Goal: Task Accomplishment & Management: Manage account settings

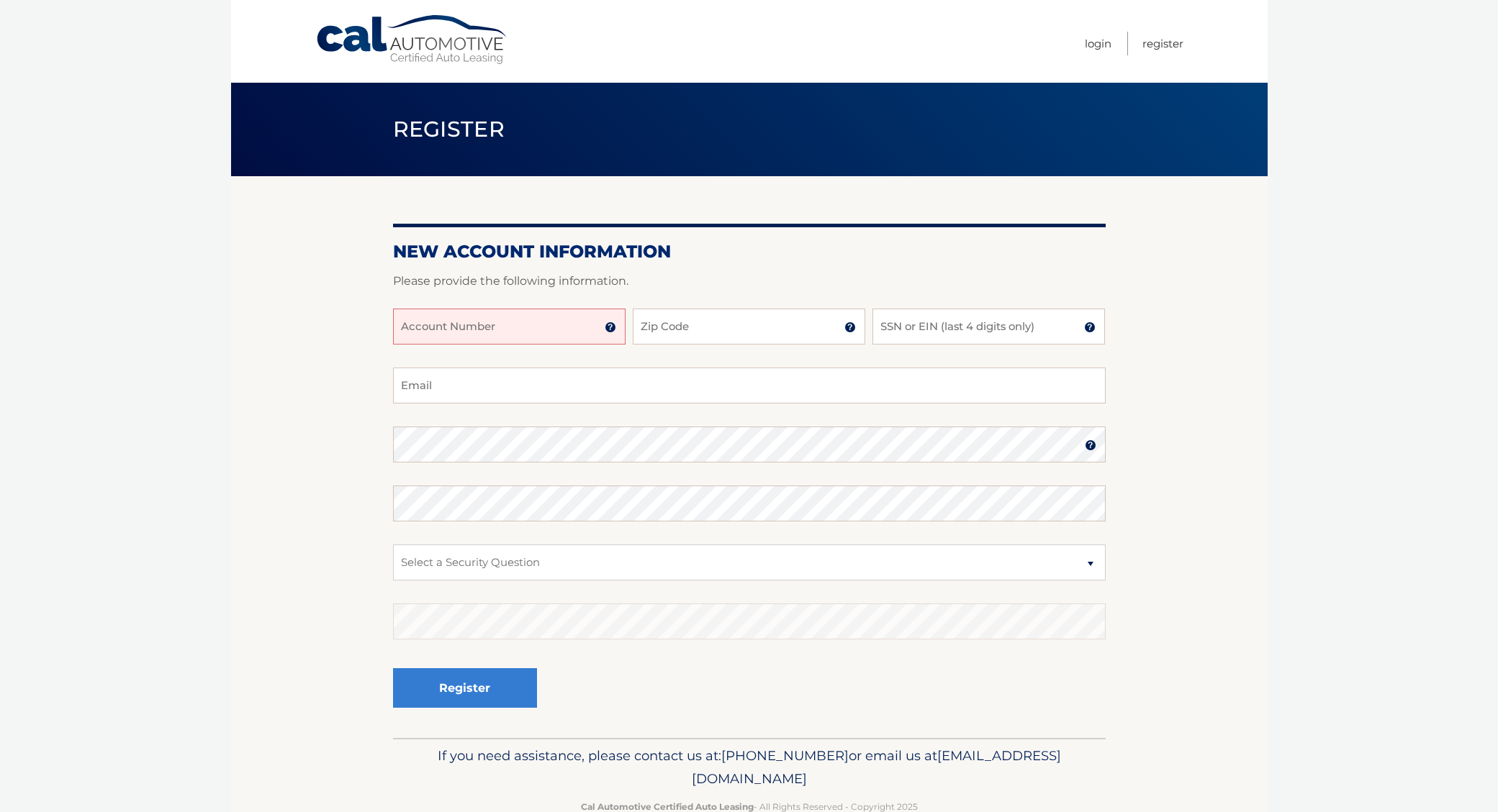
click at [529, 326] on input "Account Number" at bounding box center [509, 326] width 233 height 36
type input "44456001148"
click at [725, 326] on input "Zip Code" at bounding box center [749, 326] width 233 height 36
type input "08816"
click at [937, 323] on input "SSN or EIN (last 4 digits only)" at bounding box center [989, 326] width 233 height 36
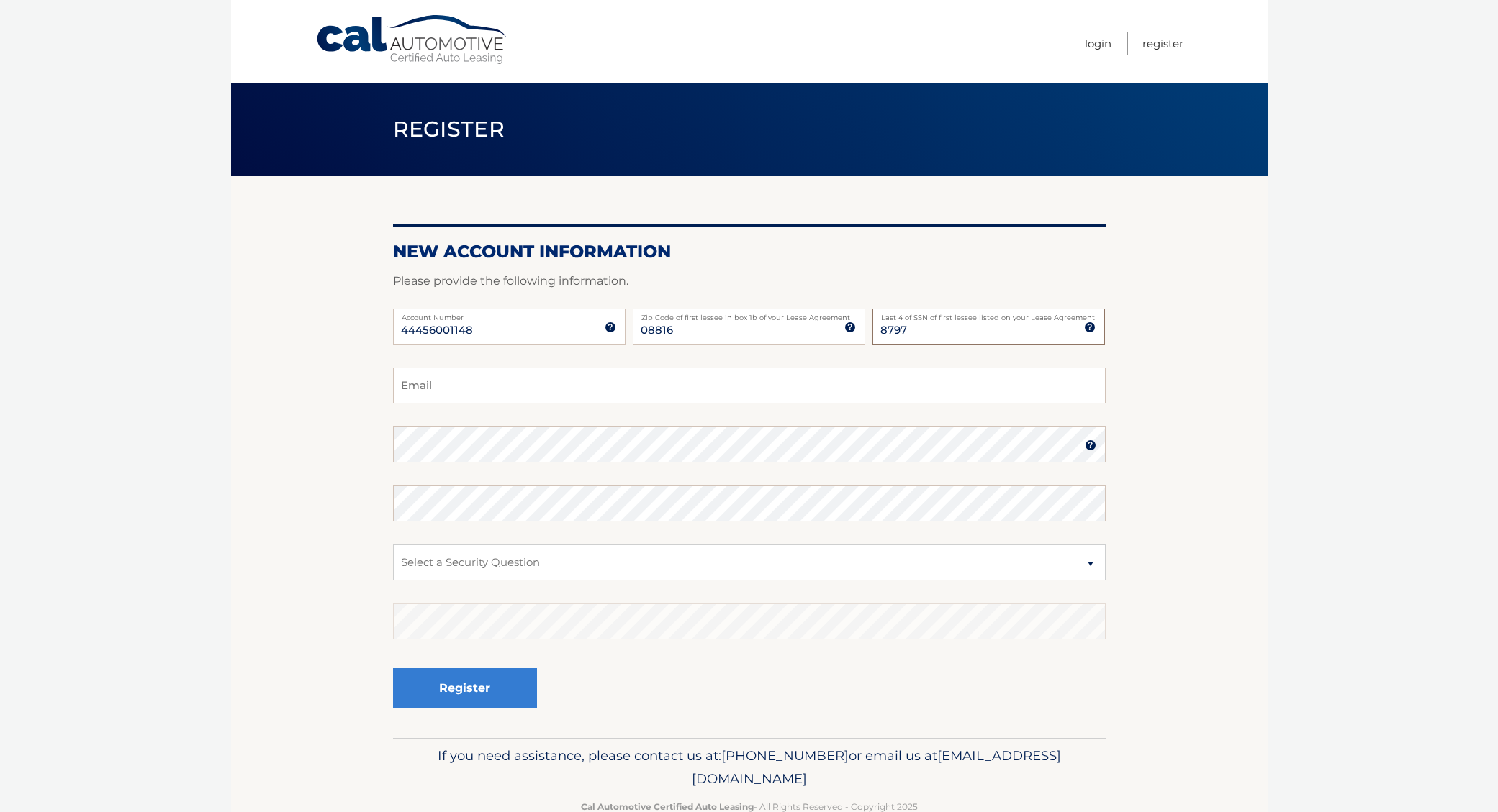
type input "8797"
click at [691, 383] on input "Email" at bounding box center [749, 385] width 713 height 36
type input "shashivgupta@gmail.com"
click at [509, 566] on select "Select a Security Question What was the name of your elementary school? What is…" at bounding box center [749, 563] width 713 height 36
select select "2"
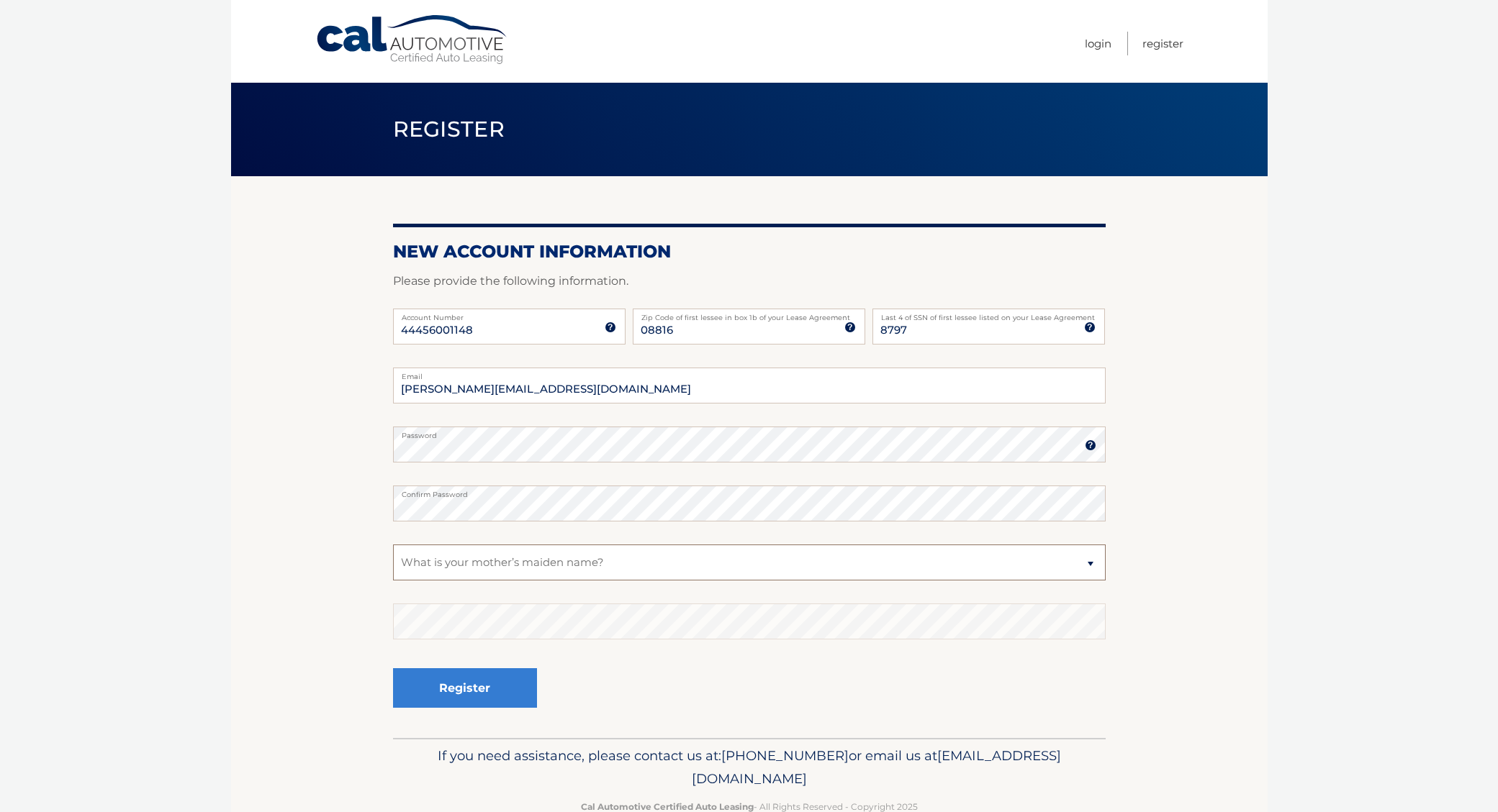
click at [393, 545] on select "Select a Security Question What was the name of your elementary school? What is…" at bounding box center [749, 563] width 713 height 36
click at [491, 685] on button "Register" at bounding box center [464, 688] width 144 height 40
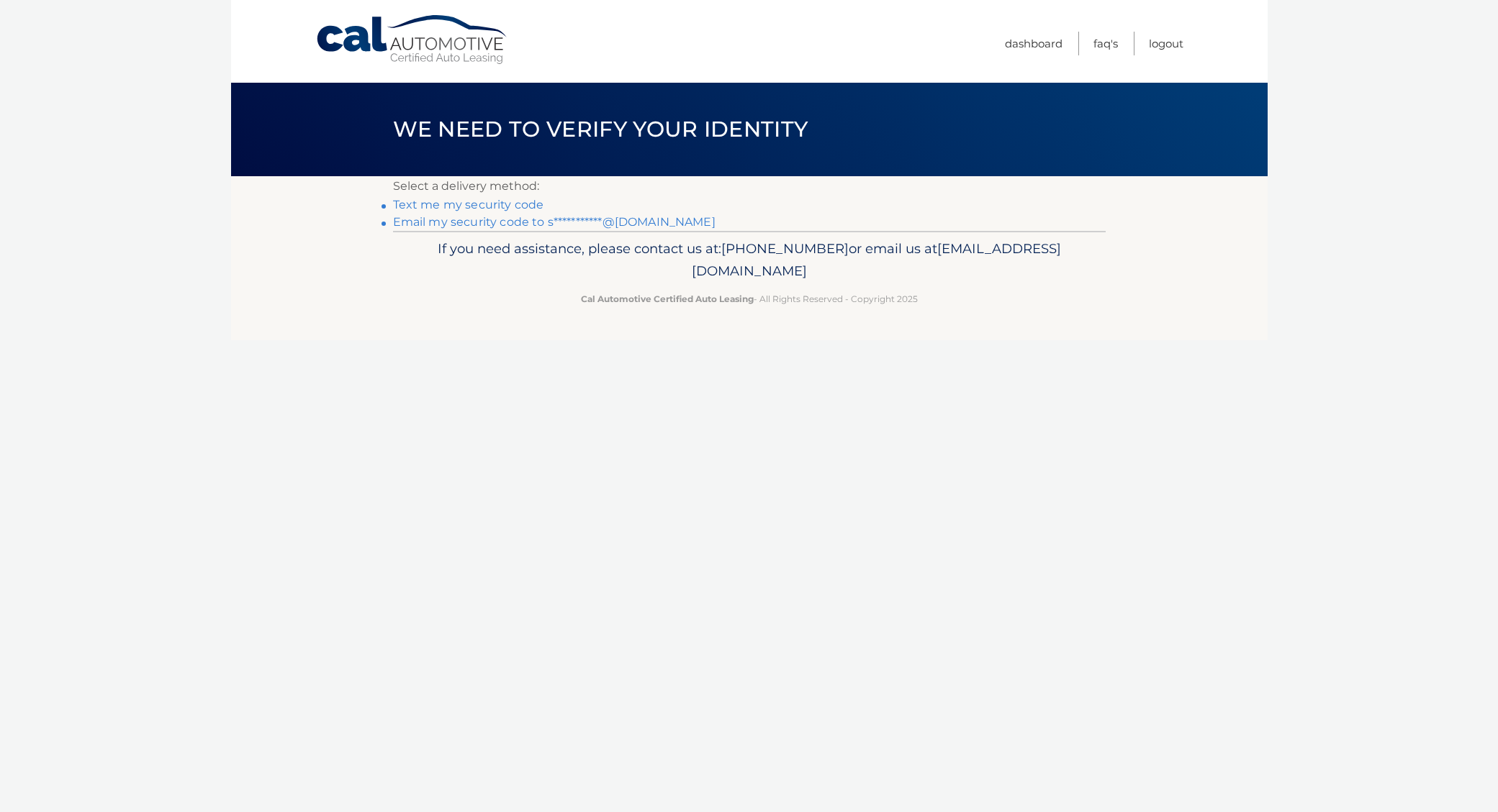
click at [504, 204] on link "Text me my security code" at bounding box center [468, 205] width 151 height 14
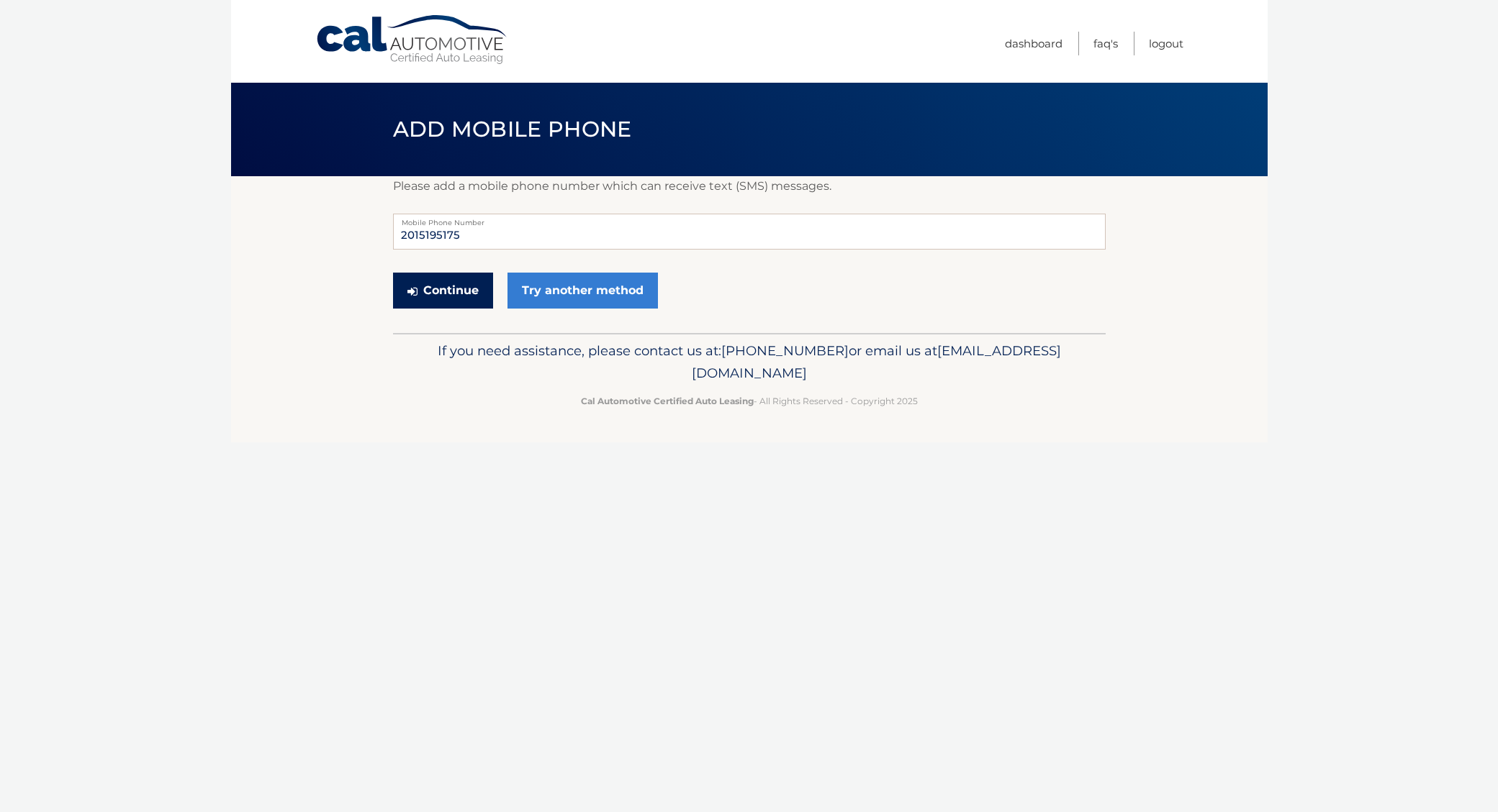
click at [432, 292] on button "Continue" at bounding box center [443, 290] width 100 height 36
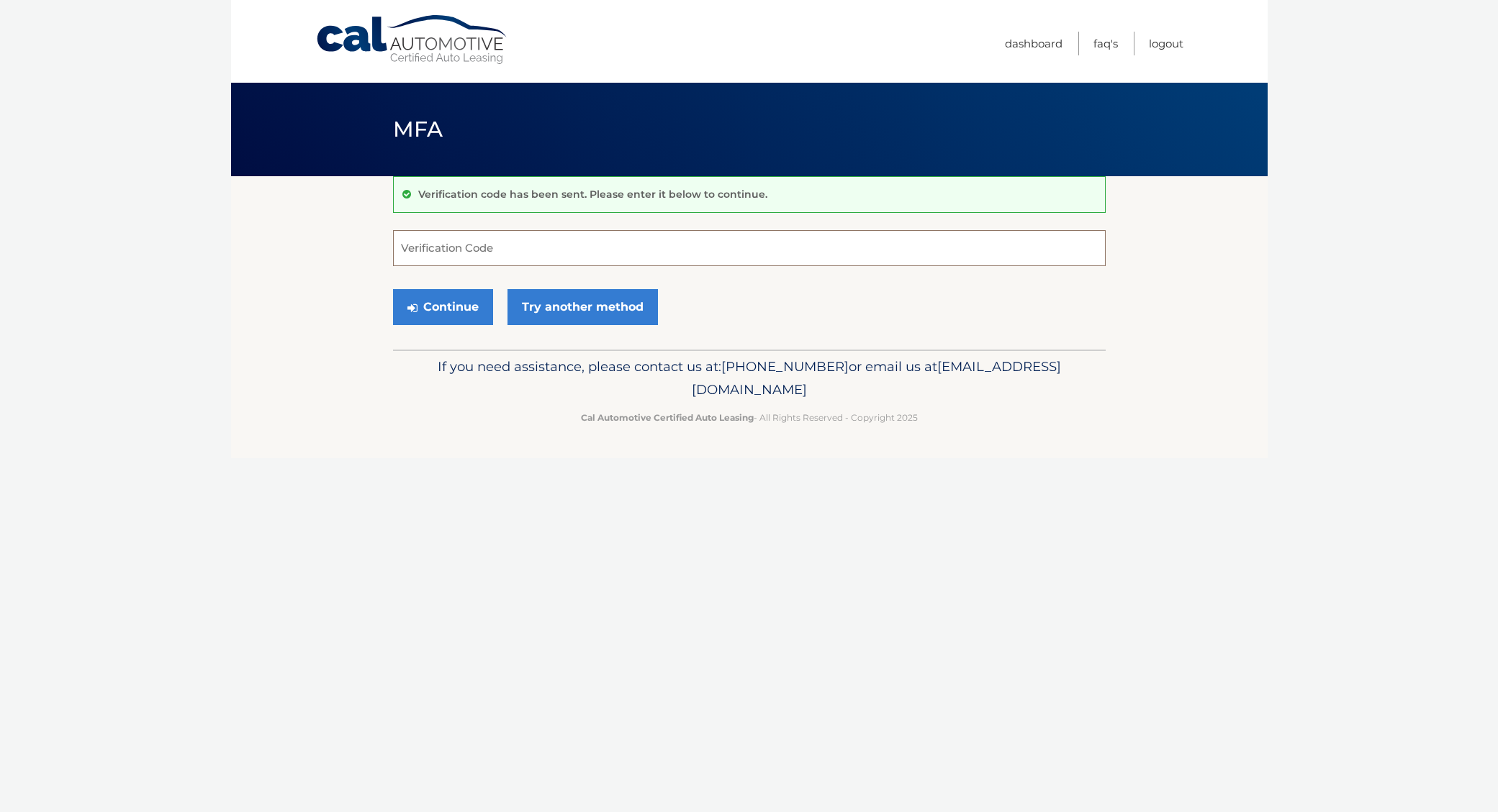
click at [477, 250] on input "Verification Code" at bounding box center [749, 248] width 713 height 36
type input "256045"
drag, startPoint x: 437, startPoint y: 307, endPoint x: 435, endPoint y: 388, distance: 81.0
click at [437, 307] on button "Continue" at bounding box center [443, 307] width 100 height 36
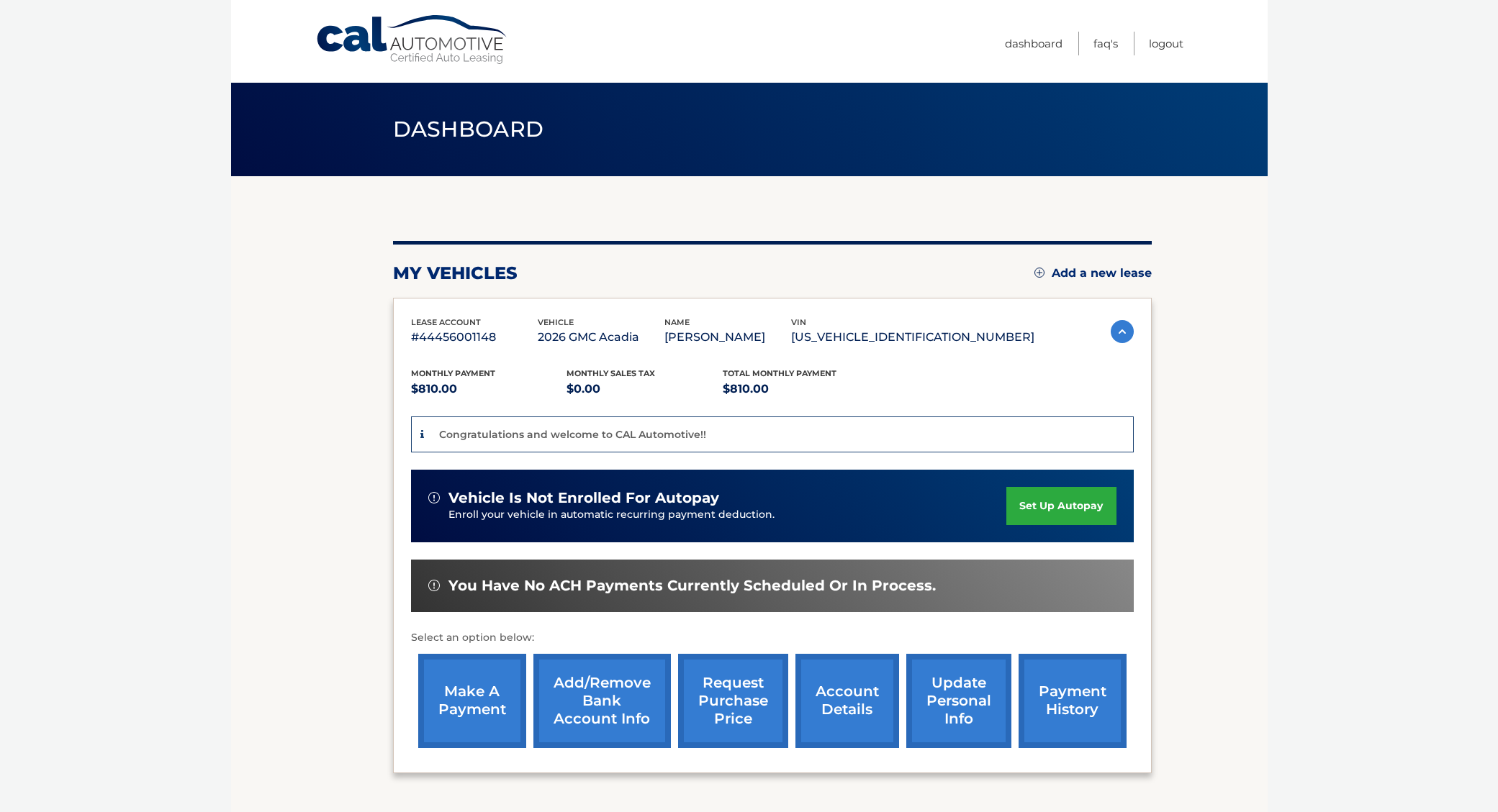
click at [1060, 507] on link "set up autopay" at bounding box center [1062, 506] width 110 height 38
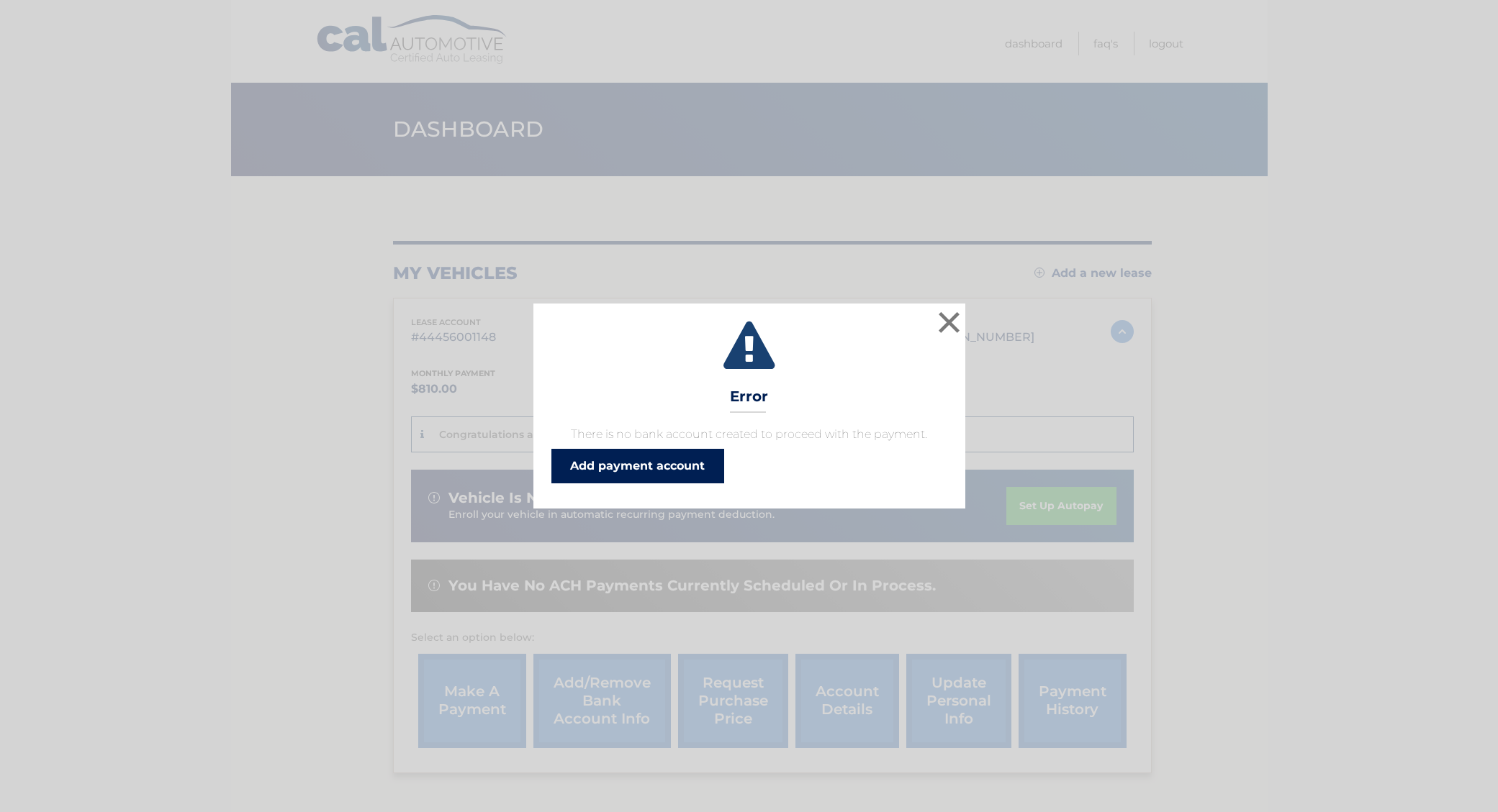
drag, startPoint x: 636, startPoint y: 470, endPoint x: 538, endPoint y: 502, distance: 103.1
click at [636, 470] on link "Add payment account" at bounding box center [638, 466] width 173 height 34
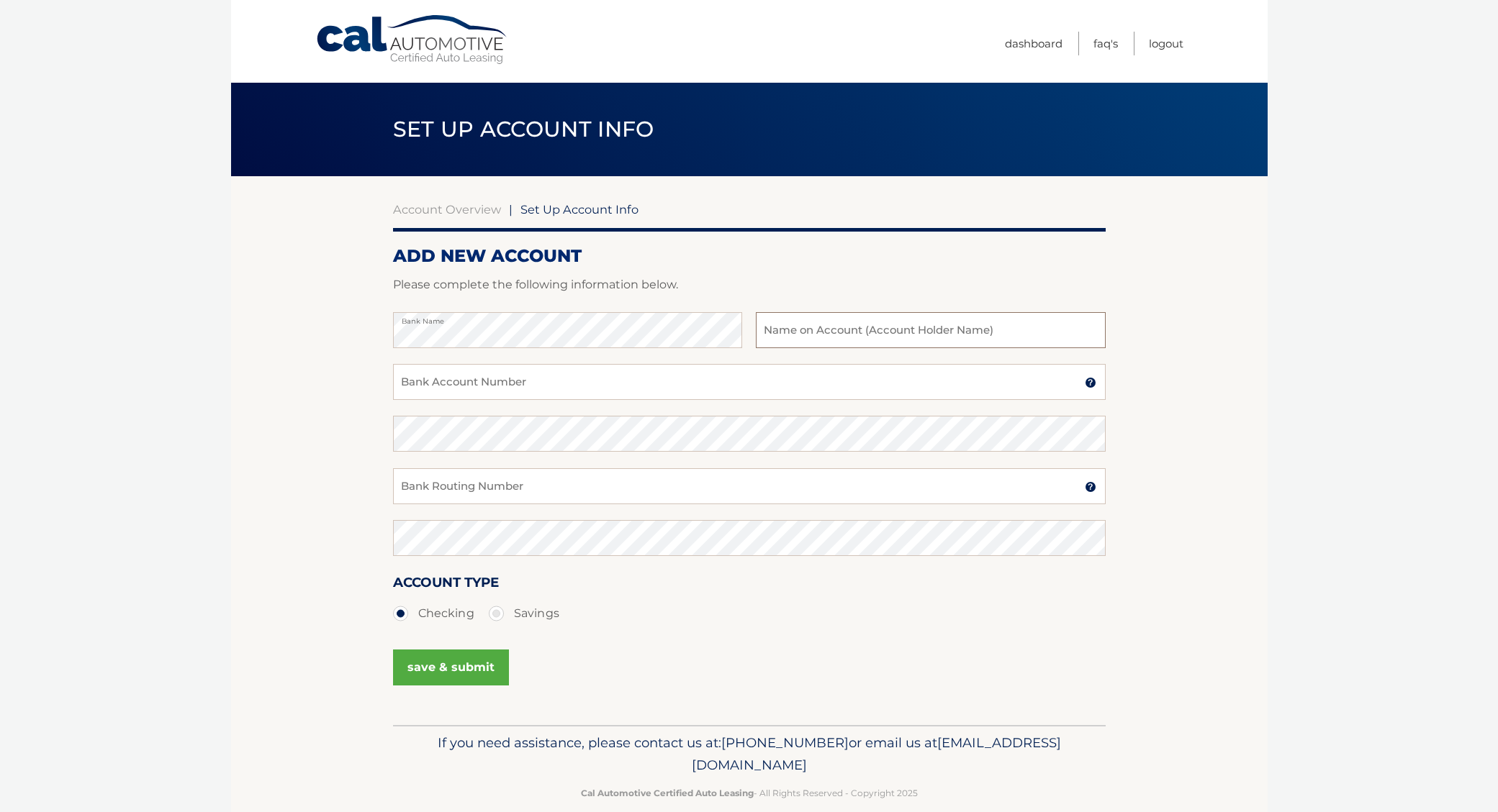
click at [887, 325] on input "text" at bounding box center [930, 330] width 349 height 36
type input "[PERSON_NAME] [PERSON_NAME]"
click at [670, 385] on input "Bank Account Number" at bounding box center [749, 381] width 713 height 36
type input "50423685"
click at [598, 484] on input "Bank Routing Number" at bounding box center [749, 486] width 713 height 36
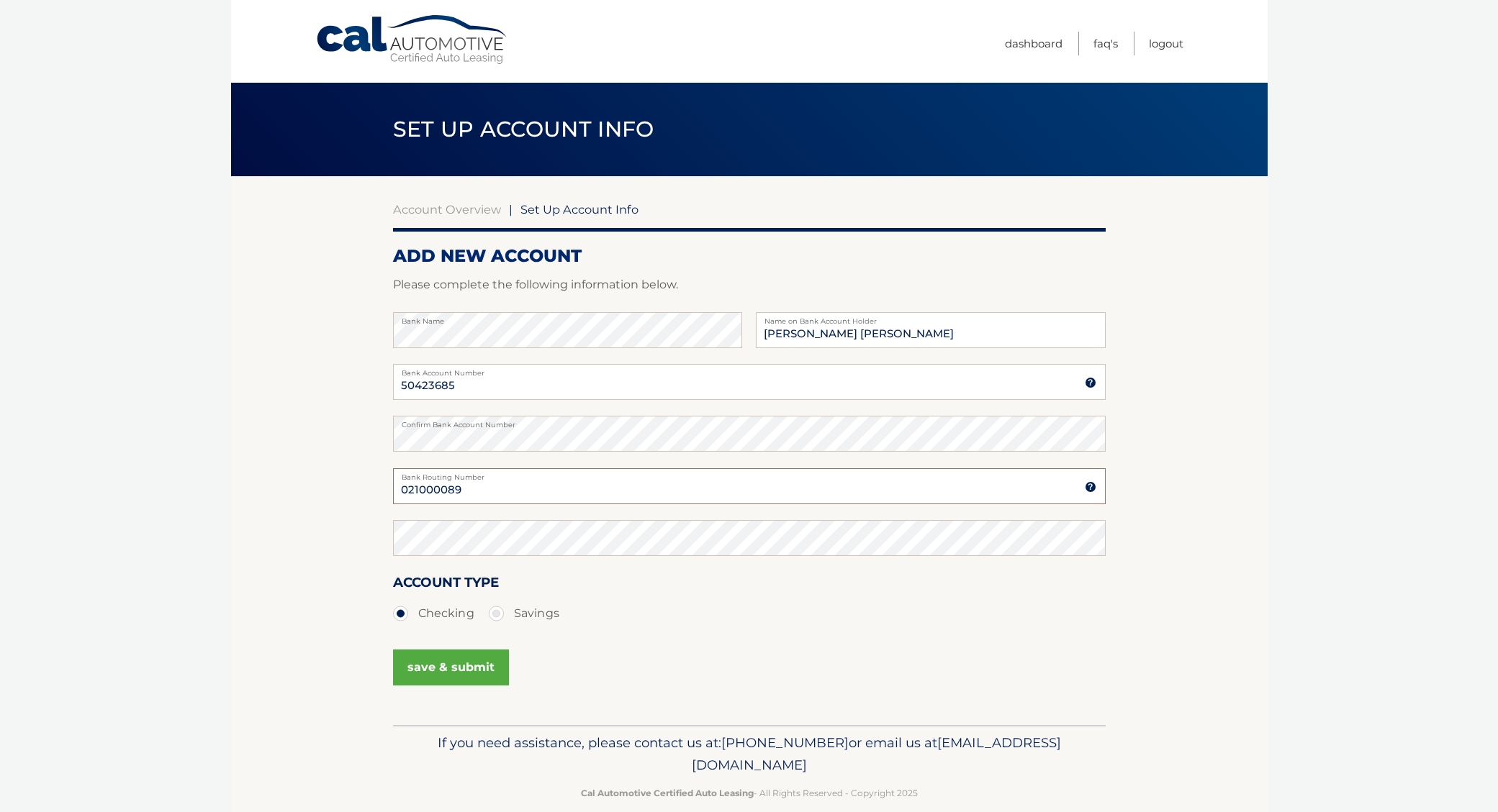
type input "021000089"
drag, startPoint x: 459, startPoint y: 668, endPoint x: 501, endPoint y: 663, distance: 42.3
click at [460, 668] on button "save & submit" at bounding box center [450, 668] width 116 height 36
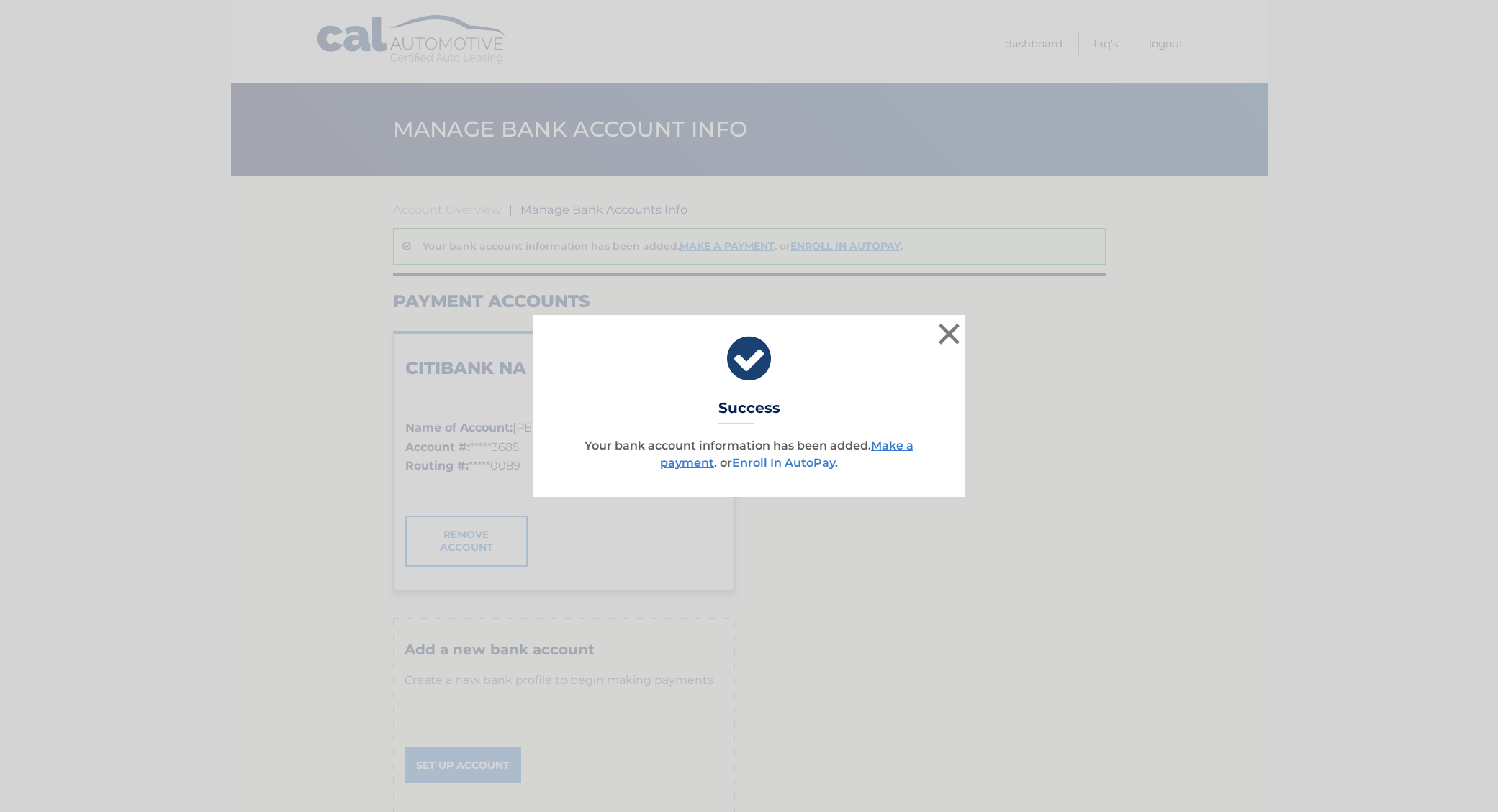
drag, startPoint x: 780, startPoint y: 461, endPoint x: 792, endPoint y: 460, distance: 12.0
click at [781, 461] on link "Enroll In AutoPay" at bounding box center [783, 462] width 103 height 14
click at [806, 462] on link "Enroll In AutoPay" at bounding box center [783, 462] width 103 height 14
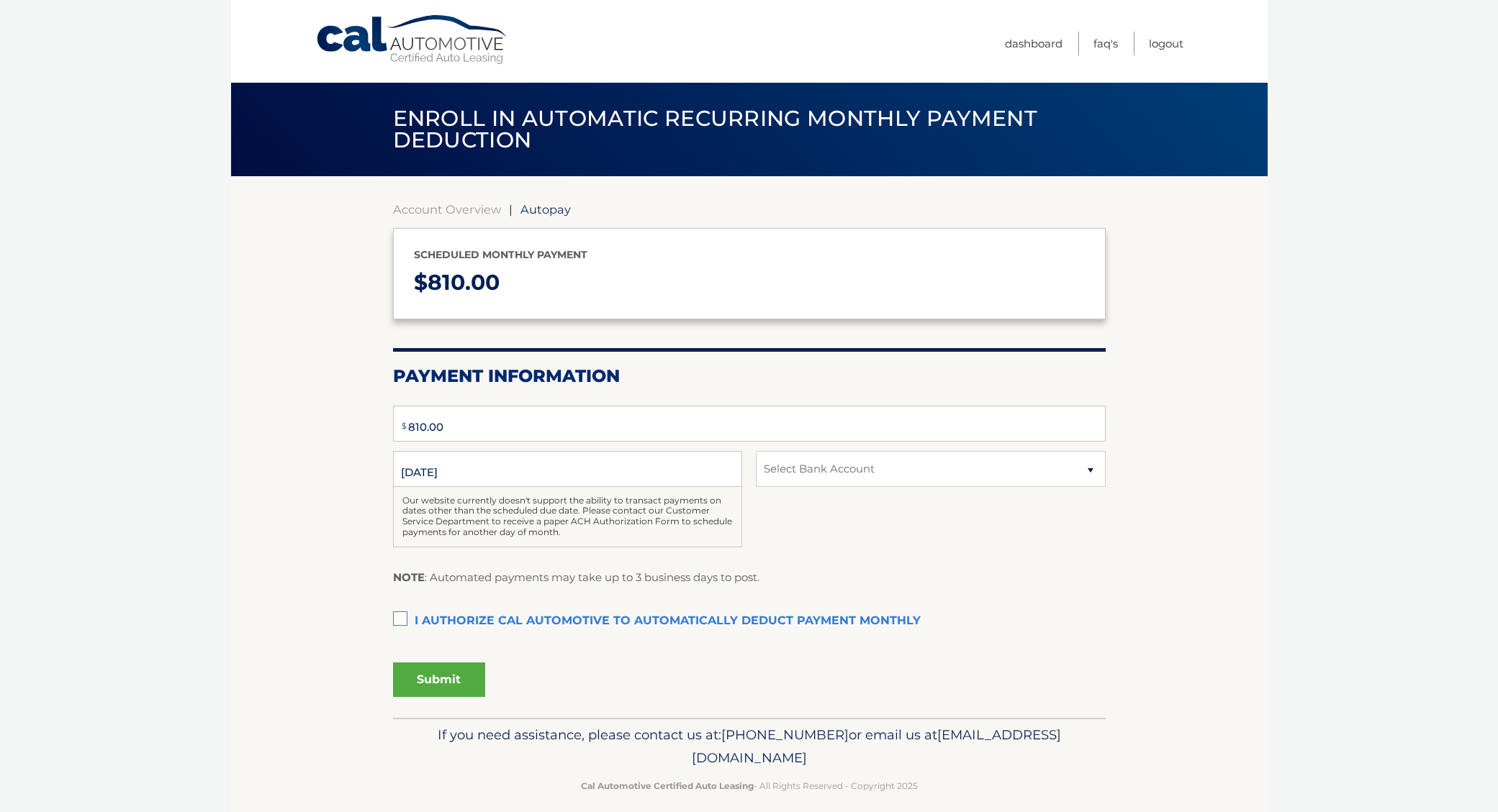
type input "810"
select select "MDBmY2Y3NWMtMzhjMi00MGM4LWJmMzAtZDllYWJjYmZhMWNi"
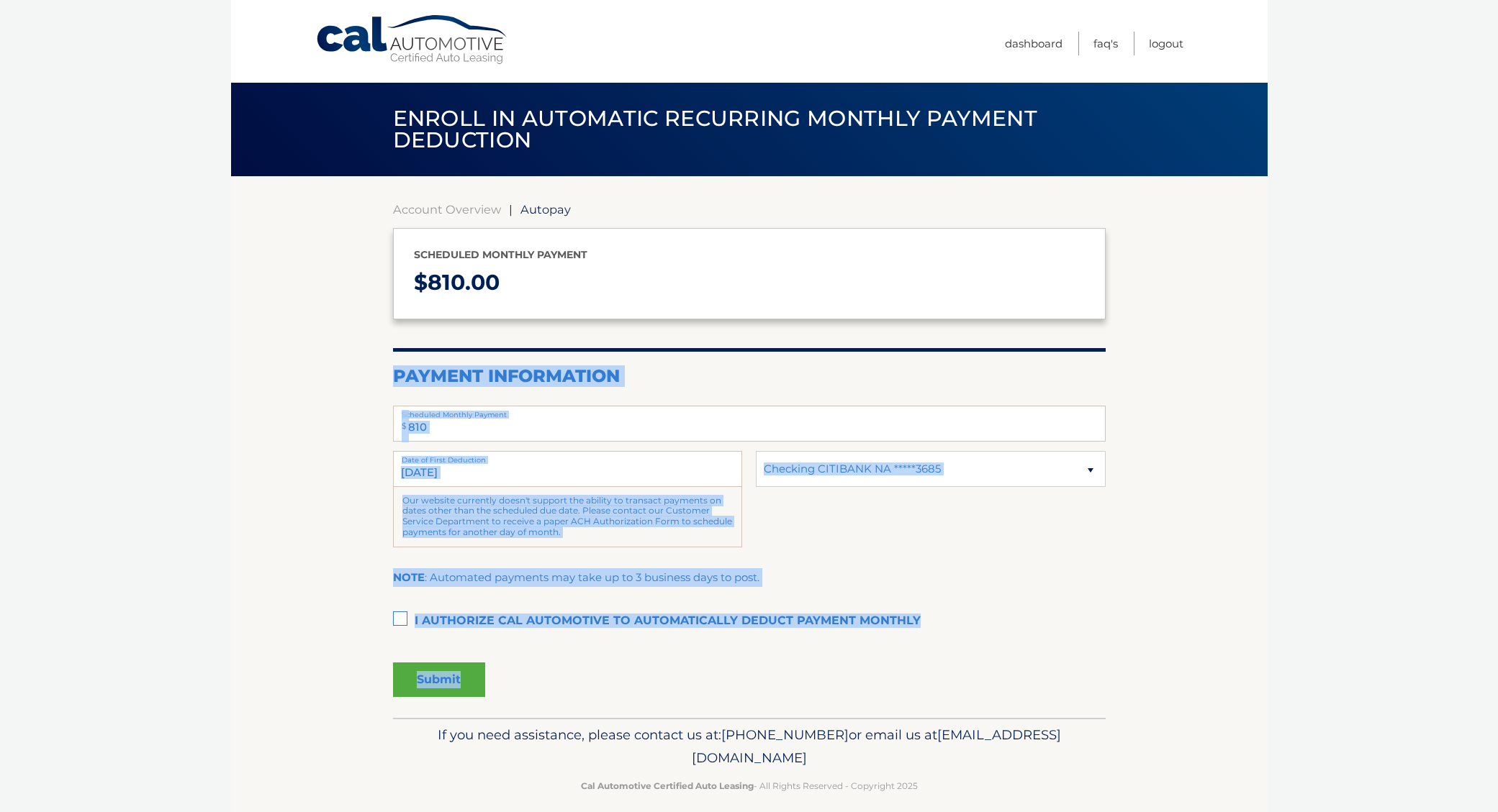
click at [1216, 378] on section "Account Overview | Autopay Scheduled monthly payment $ 810.00 Payment Informati…" at bounding box center [749, 447] width 1037 height 542
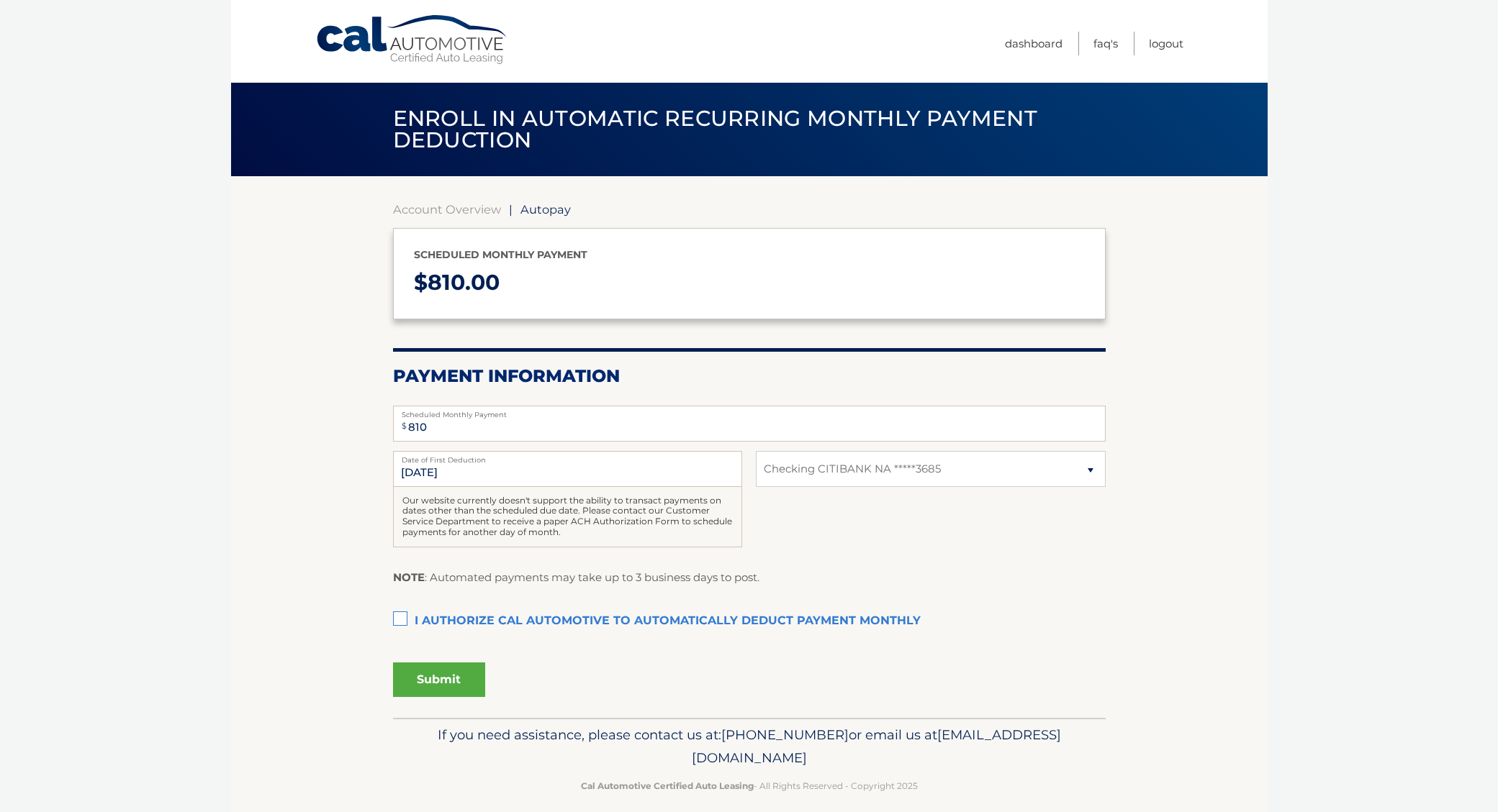
click at [1242, 384] on section "Account Overview | Autopay Scheduled monthly payment $ 810.00 Payment Informati…" at bounding box center [749, 447] width 1037 height 542
click at [401, 617] on label "I authorize cal automotive to automatically deduct payment monthly This checkbo…" at bounding box center [749, 621] width 713 height 29
click at [0, 0] on input "I authorize cal automotive to automatically deduct payment monthly This checkbo…" at bounding box center [0, 0] width 0 height 0
click at [430, 674] on button "Submit" at bounding box center [438, 680] width 92 height 34
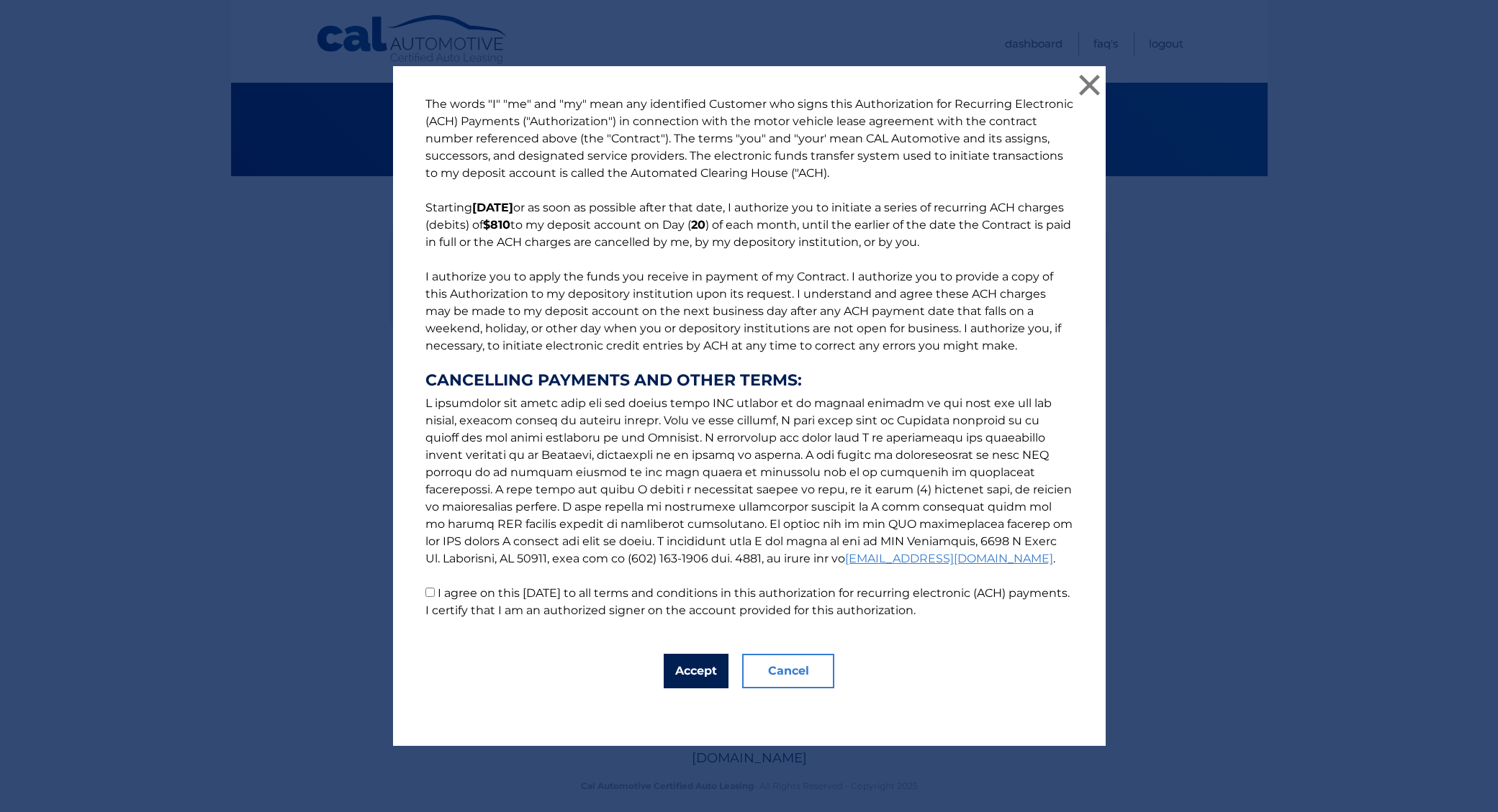
drag, startPoint x: 689, startPoint y: 675, endPoint x: 667, endPoint y: 671, distance: 22.4
click at [689, 675] on button "Accept" at bounding box center [696, 671] width 65 height 34
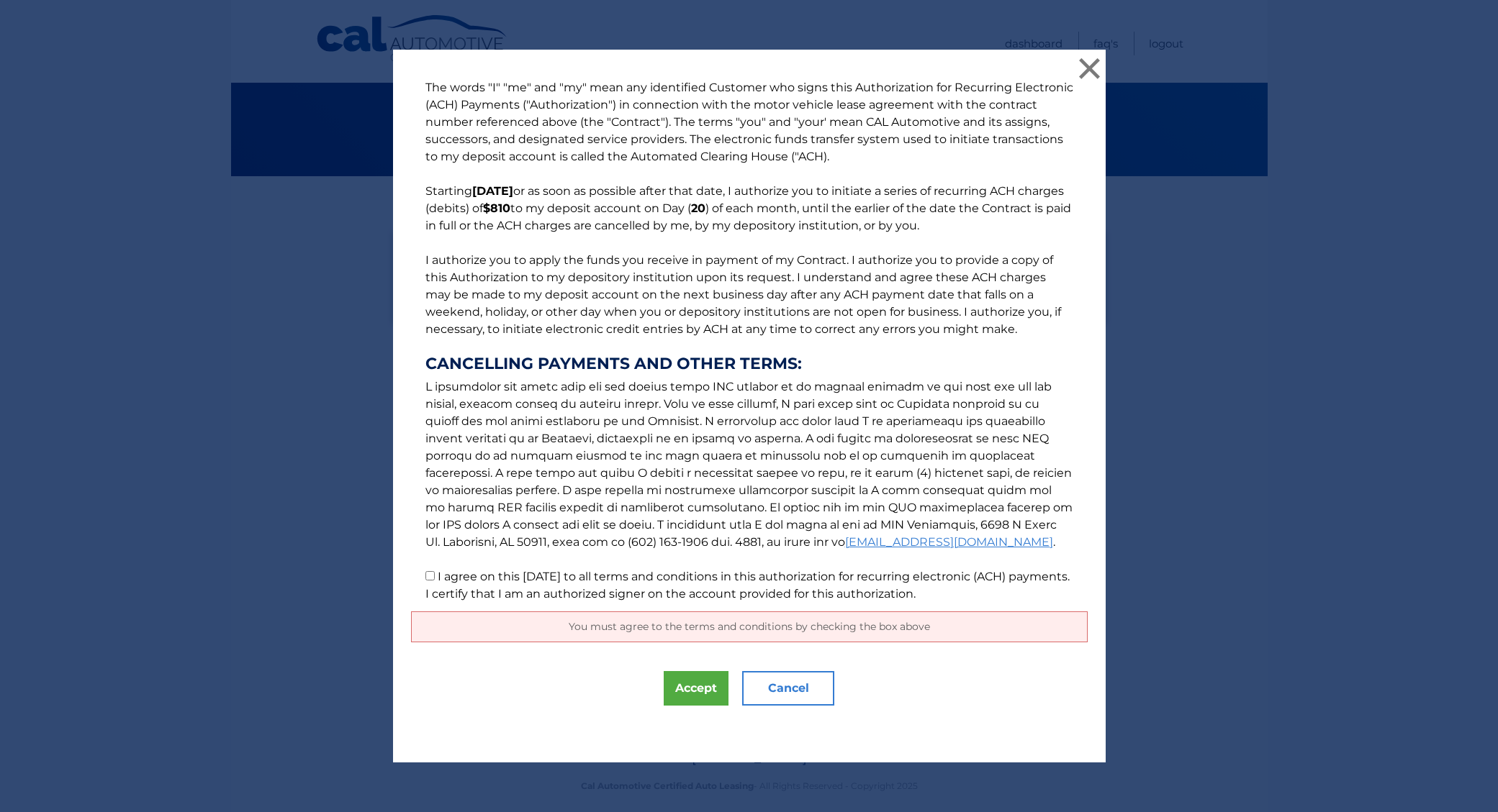
click at [431, 575] on input "I agree on this 09/05/2025 to all terms and conditions in this authorization fo…" at bounding box center [430, 576] width 9 height 9
checkbox input "true"
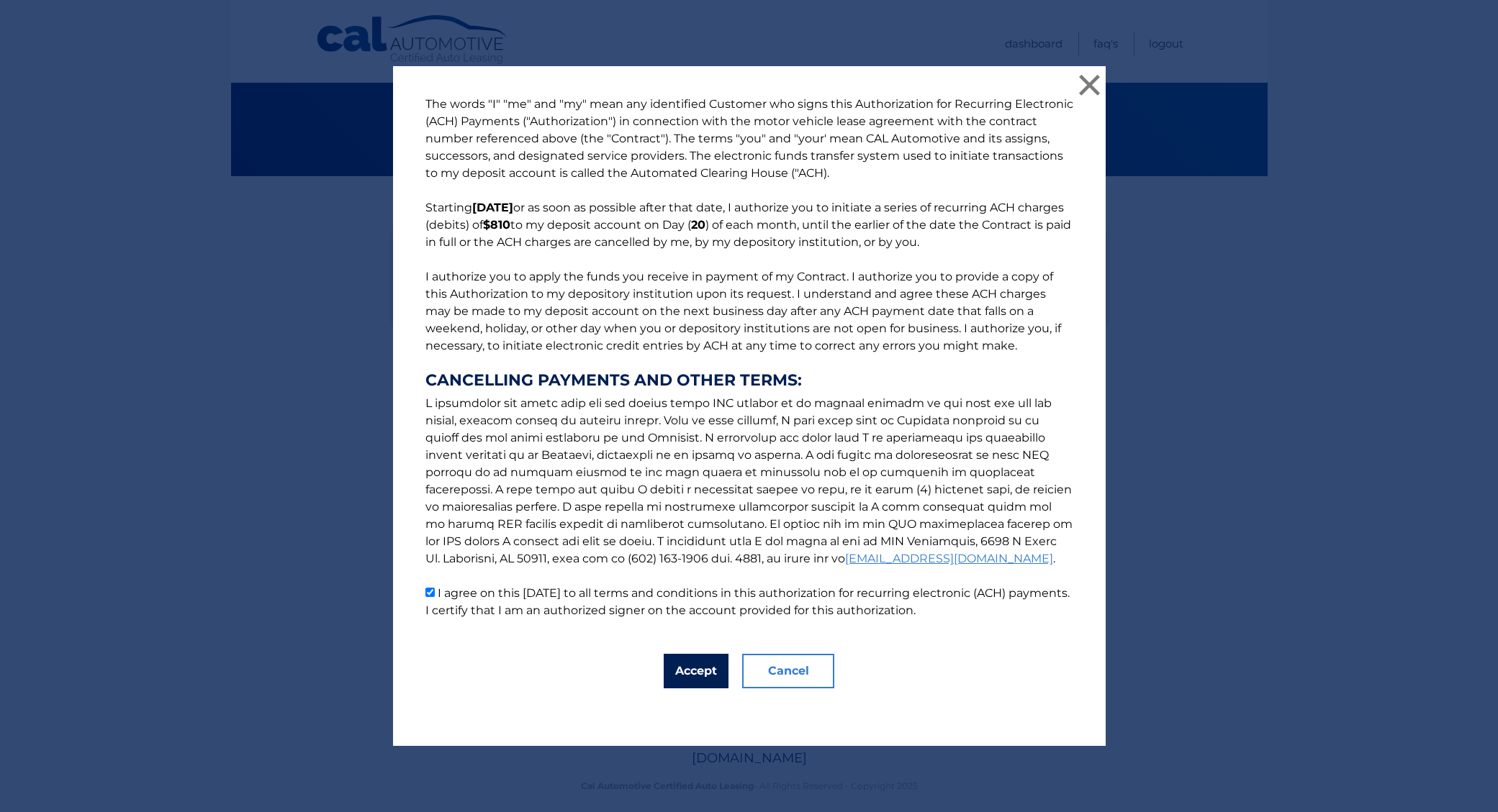
click at [703, 672] on button "Accept" at bounding box center [696, 671] width 65 height 34
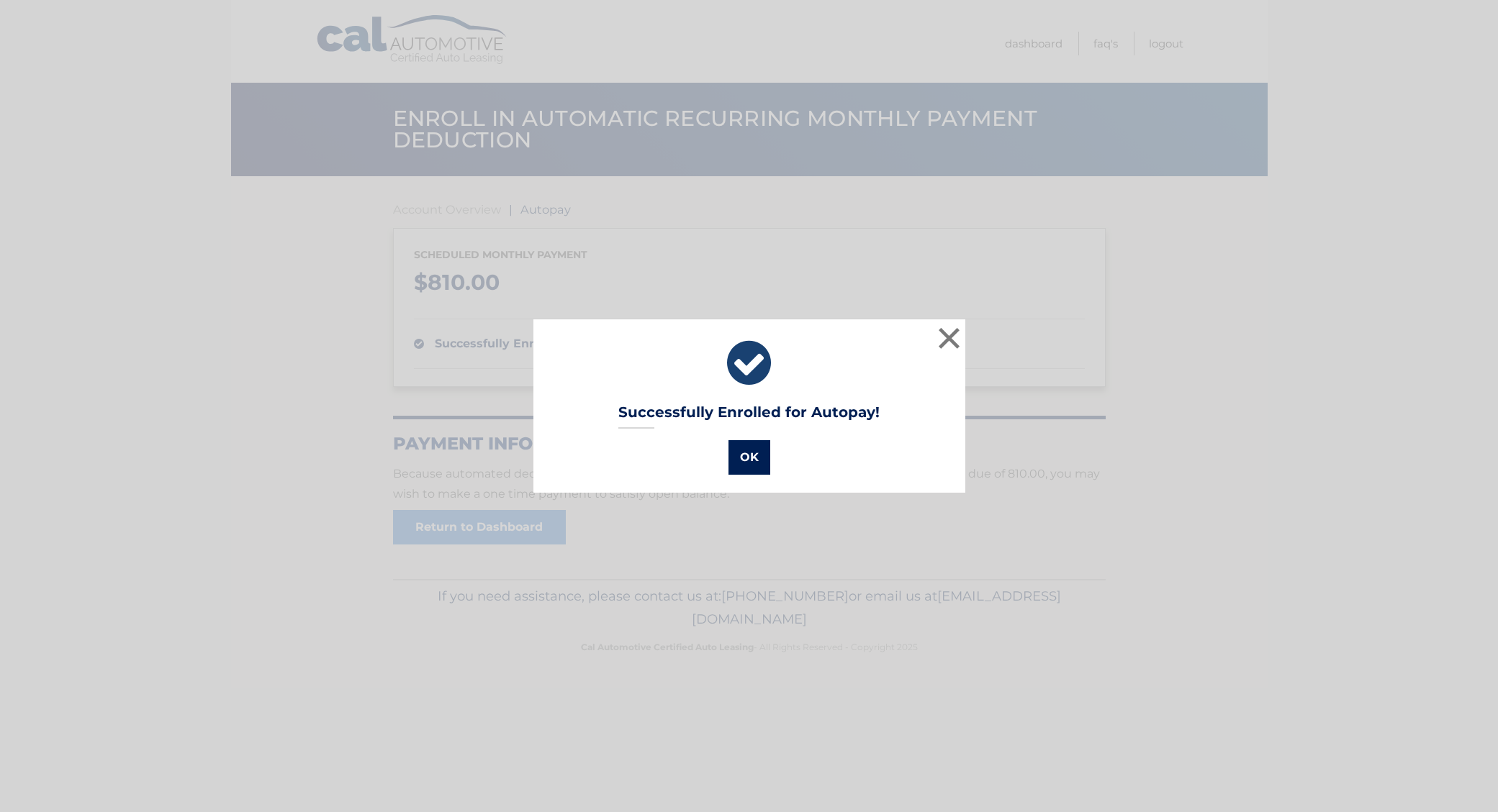
click at [758, 462] on button "OK" at bounding box center [749, 457] width 42 height 34
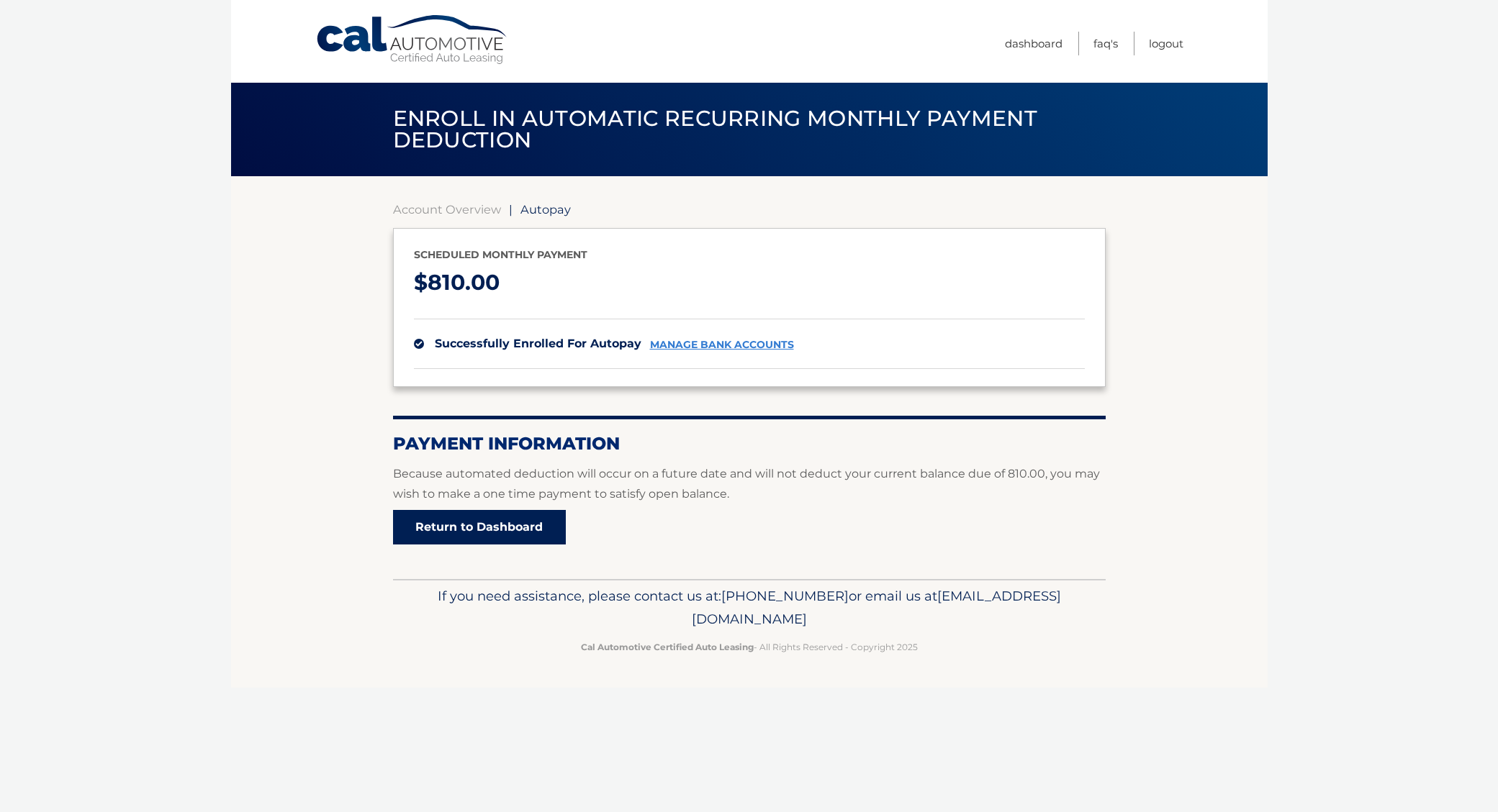
click at [502, 523] on link "Return to Dashboard" at bounding box center [479, 527] width 173 height 34
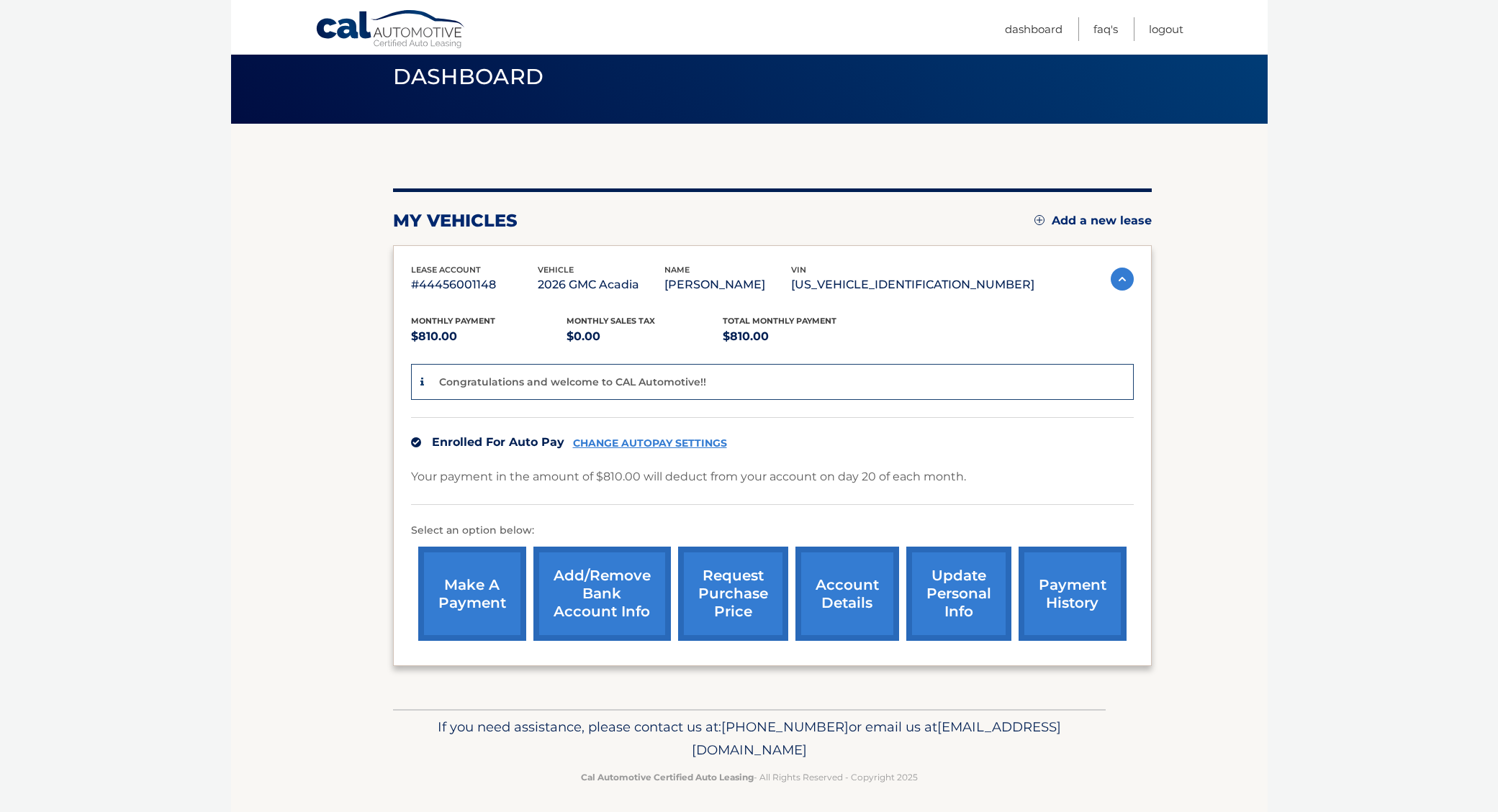
scroll to position [59, 0]
